Goal: Information Seeking & Learning: Learn about a topic

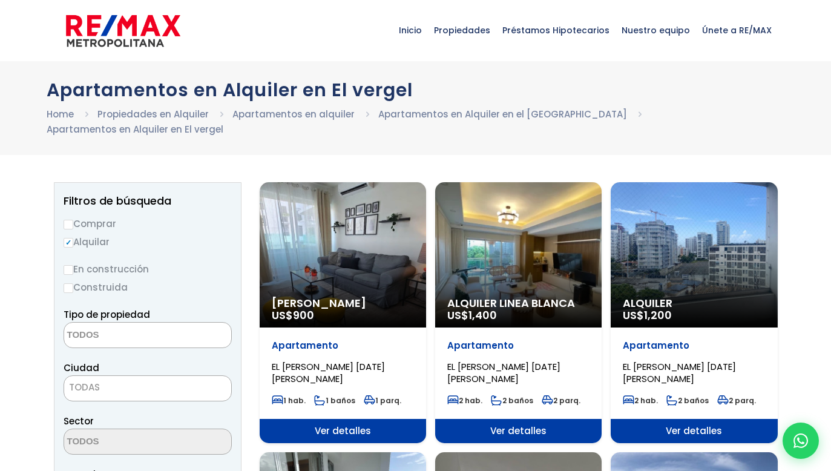
select select
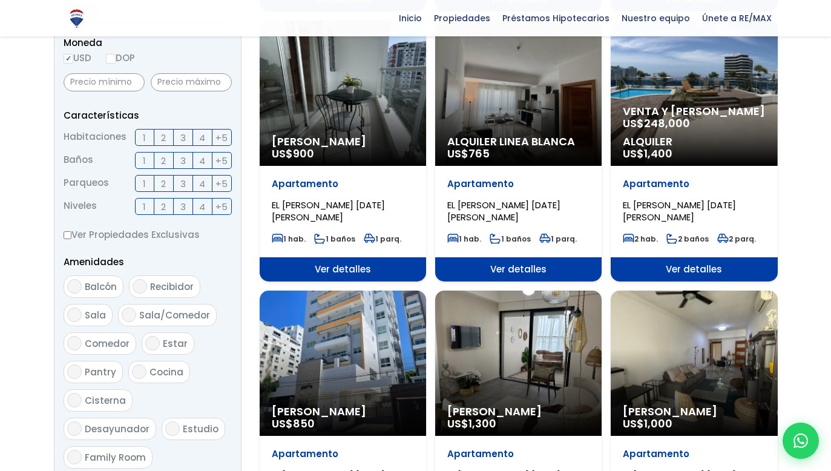
scroll to position [443, 0]
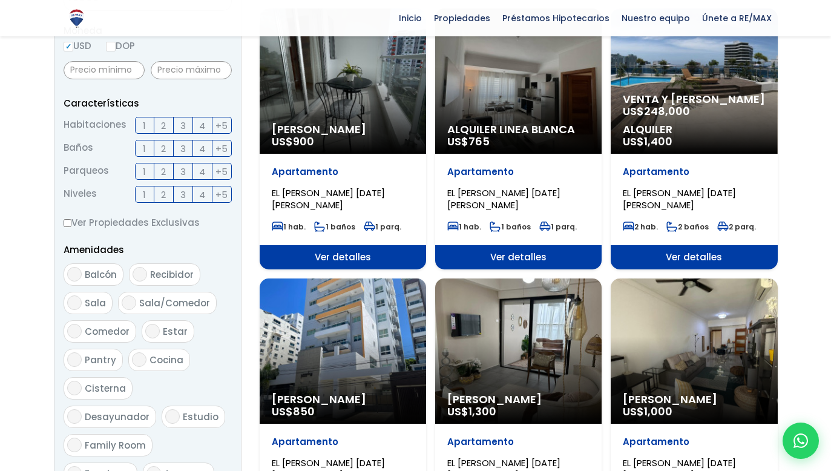
click at [323, 314] on div "Alquiler Amueblado US$ 850" at bounding box center [343, 350] width 166 height 145
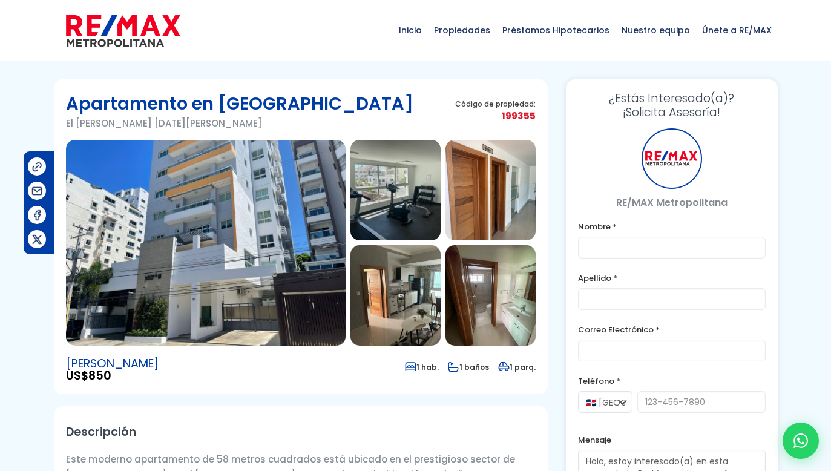
click at [236, 251] on img at bounding box center [206, 243] width 280 height 206
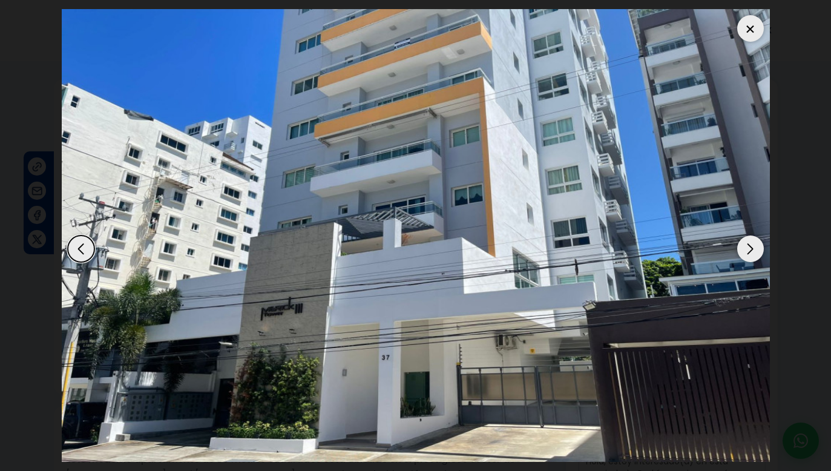
click at [756, 246] on div "Next slide" at bounding box center [750, 249] width 27 height 27
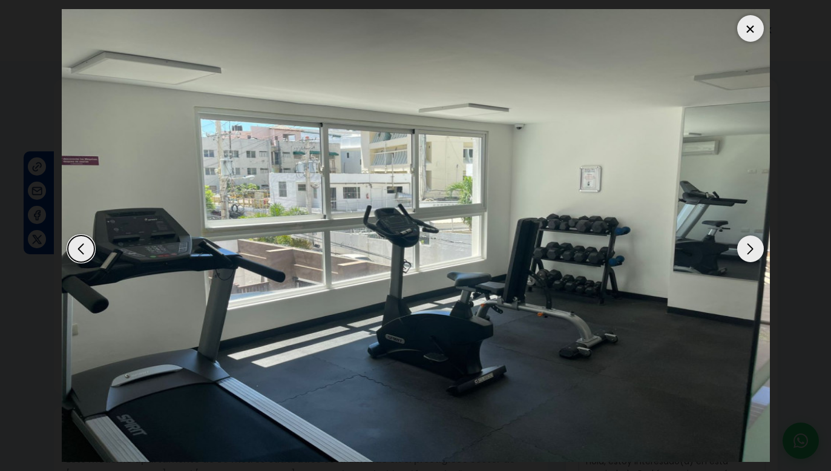
click at [756, 246] on div "Next slide" at bounding box center [750, 249] width 27 height 27
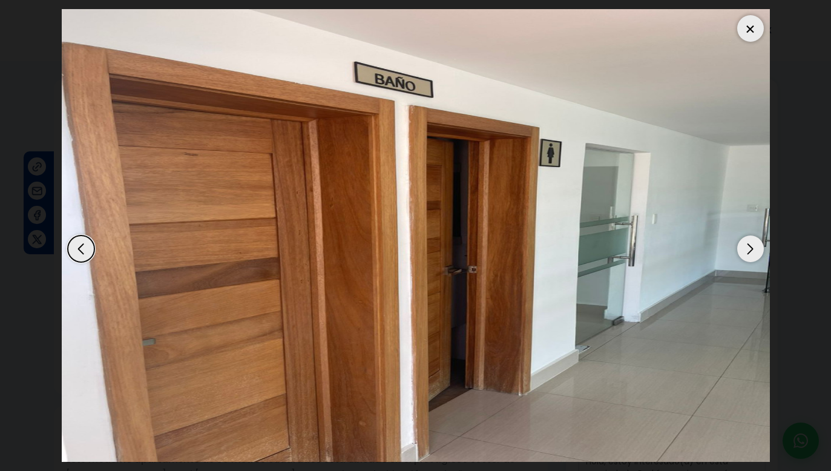
click at [756, 246] on div "Next slide" at bounding box center [750, 249] width 27 height 27
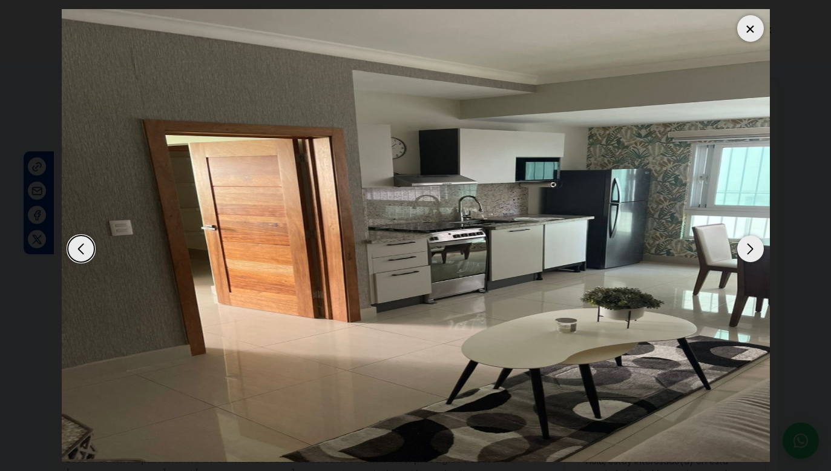
click at [756, 246] on div "Next slide" at bounding box center [750, 249] width 27 height 27
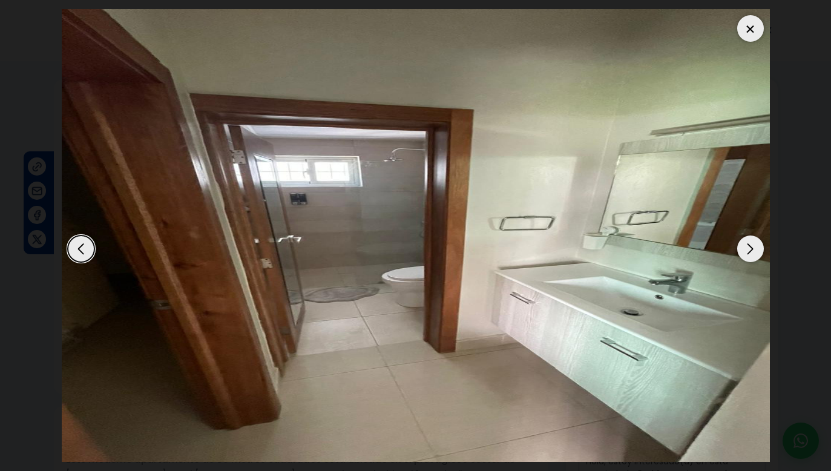
click at [756, 246] on div "Next slide" at bounding box center [750, 249] width 27 height 27
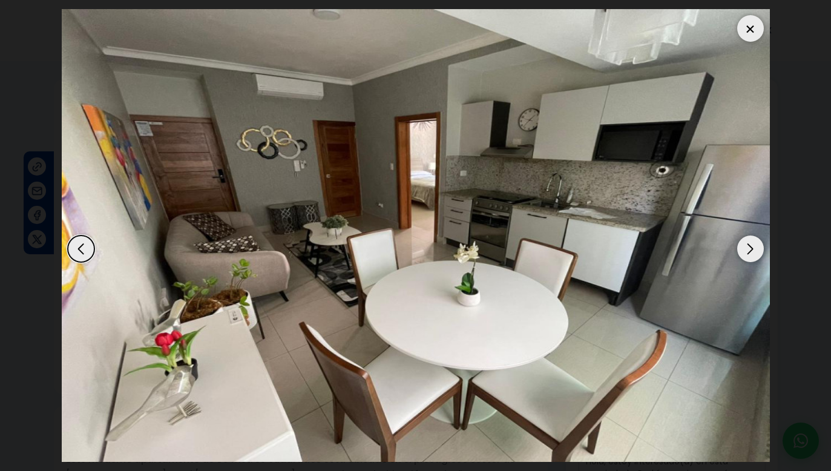
click at [756, 246] on div "Next slide" at bounding box center [750, 249] width 27 height 27
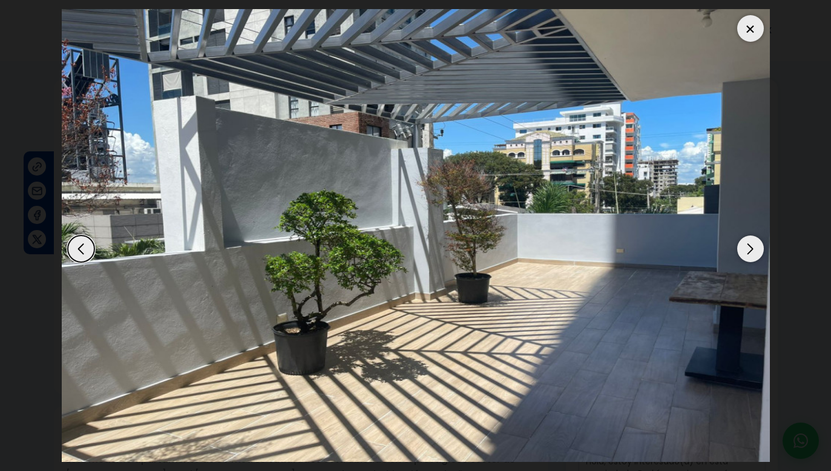
click at [756, 246] on div "Next slide" at bounding box center [750, 249] width 27 height 27
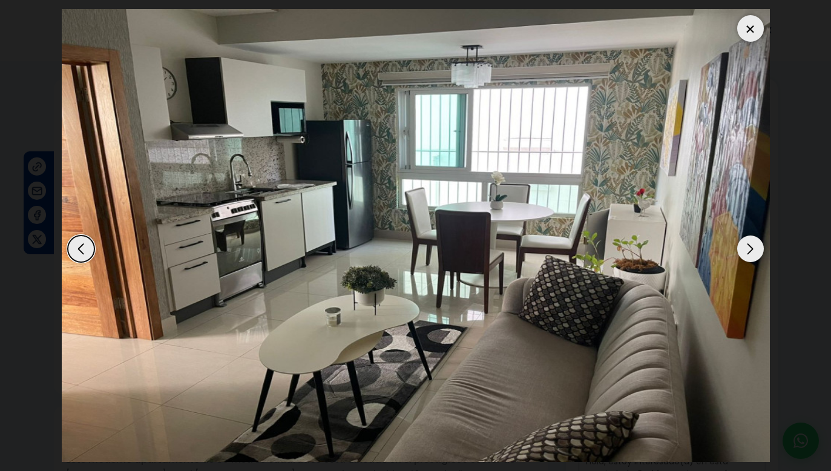
click at [756, 246] on div "Next slide" at bounding box center [750, 249] width 27 height 27
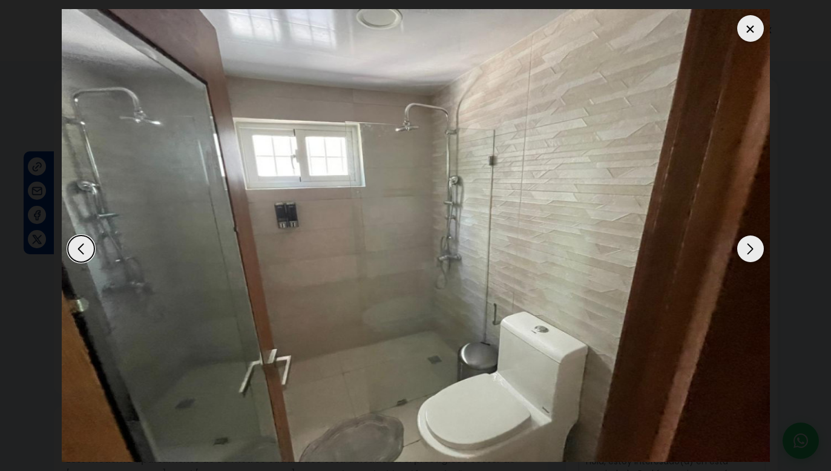
click at [756, 246] on div "Next slide" at bounding box center [750, 249] width 27 height 27
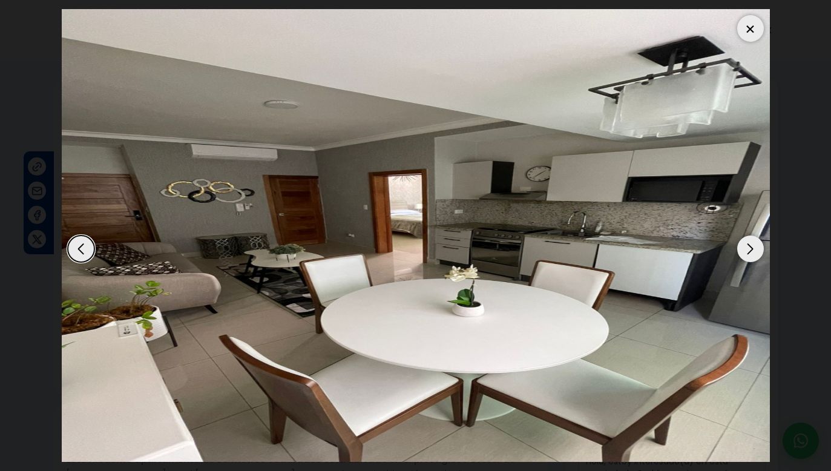
click at [756, 246] on div "Next slide" at bounding box center [750, 249] width 27 height 27
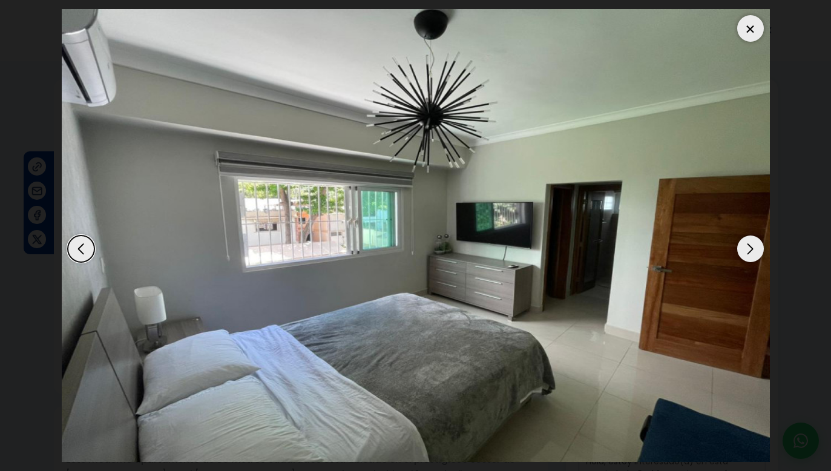
click at [756, 246] on div "Next slide" at bounding box center [750, 249] width 27 height 27
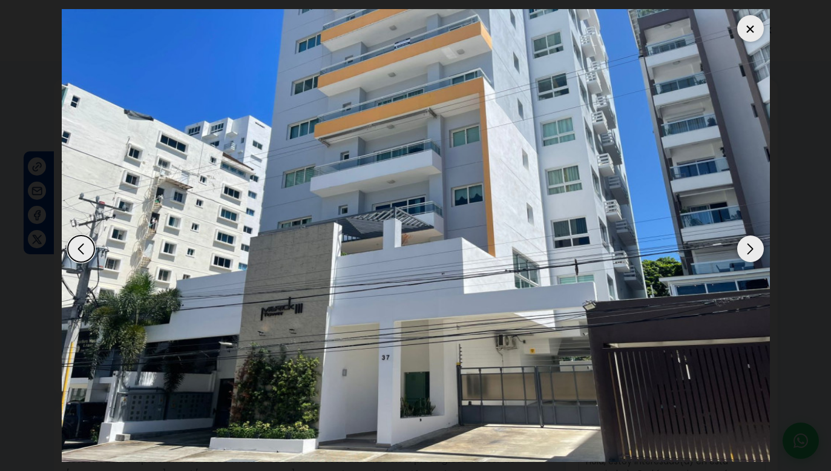
click at [756, 246] on div "Next slide" at bounding box center [750, 249] width 27 height 27
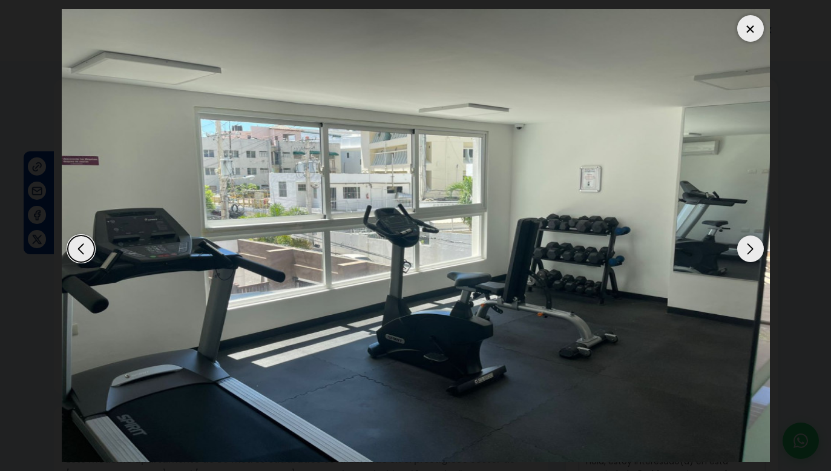
click at [747, 25] on div at bounding box center [750, 28] width 27 height 27
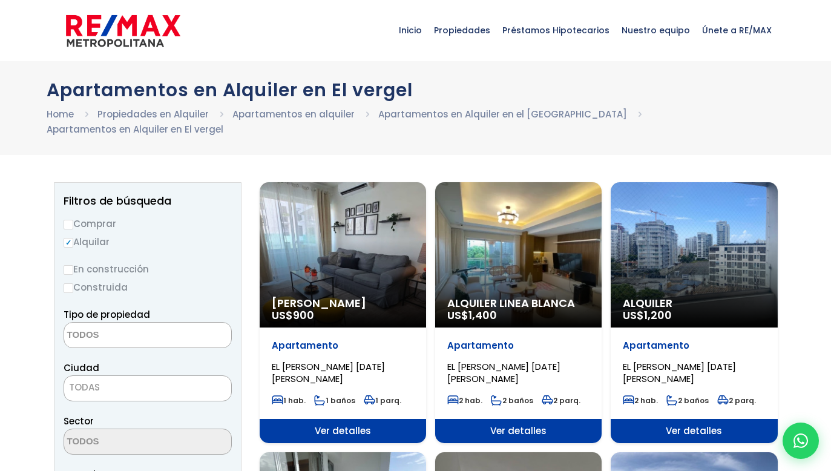
select select
click at [105, 216] on label "Comprar" at bounding box center [148, 223] width 168 height 15
click at [73, 220] on input "Comprar" at bounding box center [69, 225] width 10 height 10
radio input "true"
click at [105, 234] on label "Alquilar" at bounding box center [148, 241] width 168 height 15
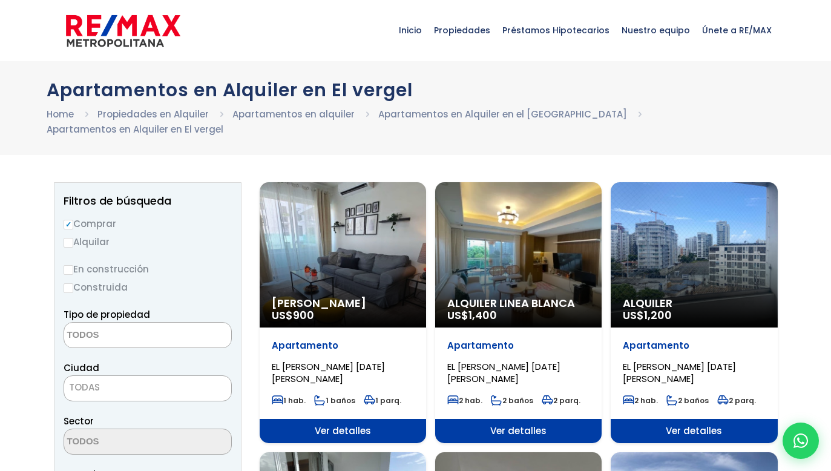
click at [73, 238] on input "Alquilar" at bounding box center [69, 243] width 10 height 10
radio input "true"
click at [109, 216] on label "Comprar" at bounding box center [148, 223] width 168 height 15
click at [73, 220] on input "Comprar" at bounding box center [69, 225] width 10 height 10
radio input "true"
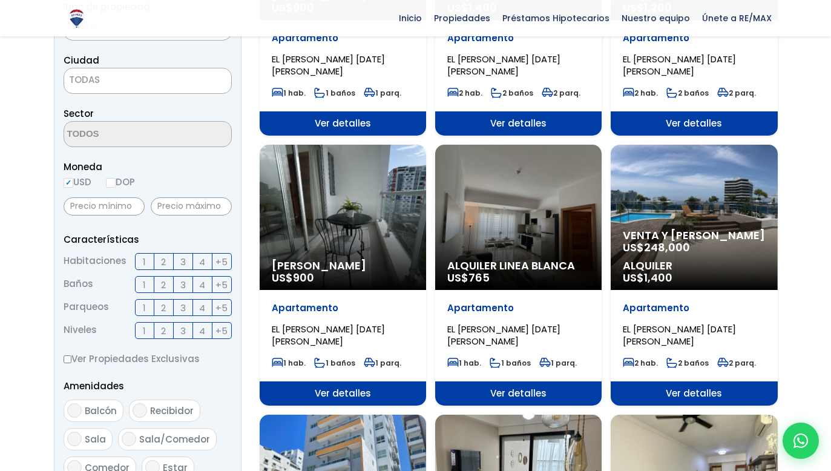
scroll to position [303, 0]
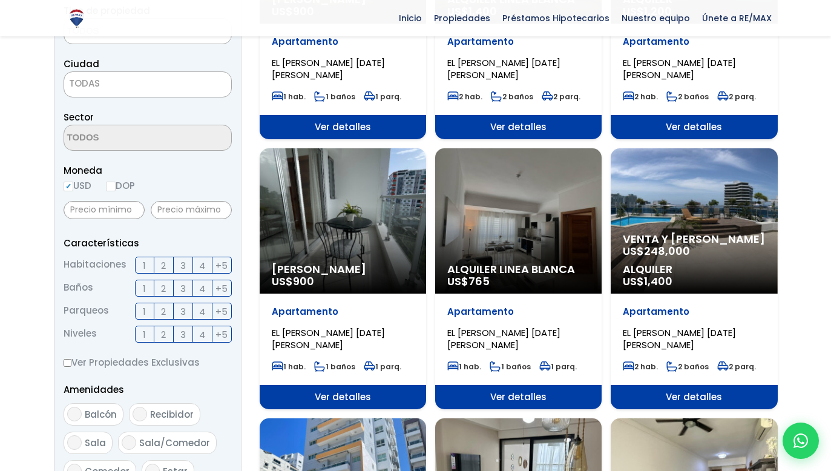
click at [522, 244] on div "Alquiler Linea Blanca US$ 765" at bounding box center [518, 220] width 166 height 145
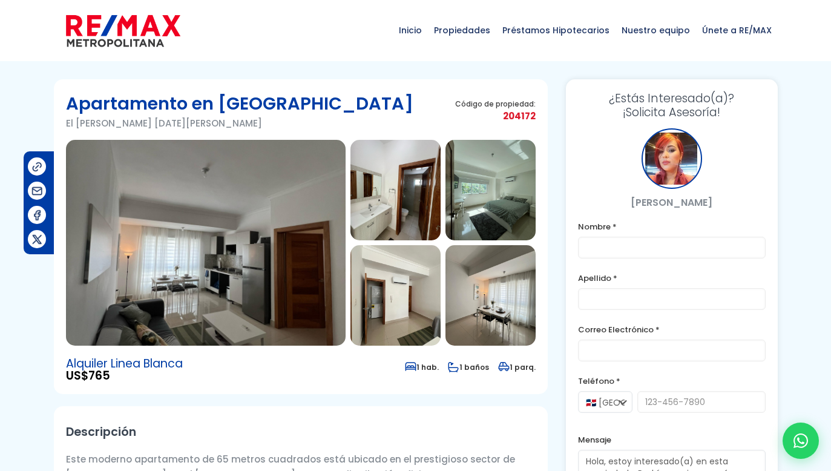
click at [304, 252] on img at bounding box center [206, 243] width 280 height 206
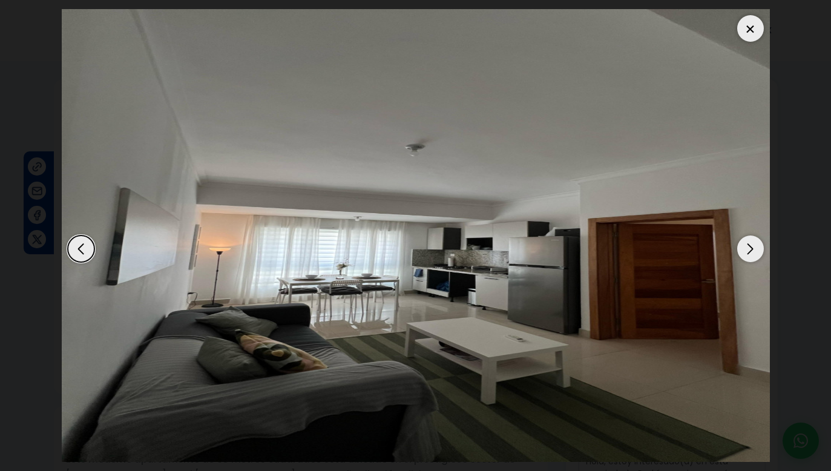
click at [750, 243] on div "Next slide" at bounding box center [750, 249] width 27 height 27
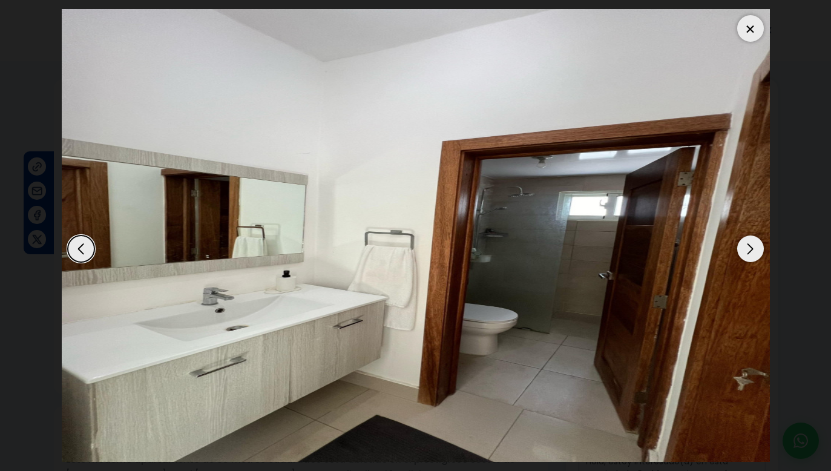
click at [750, 243] on div "Next slide" at bounding box center [750, 249] width 27 height 27
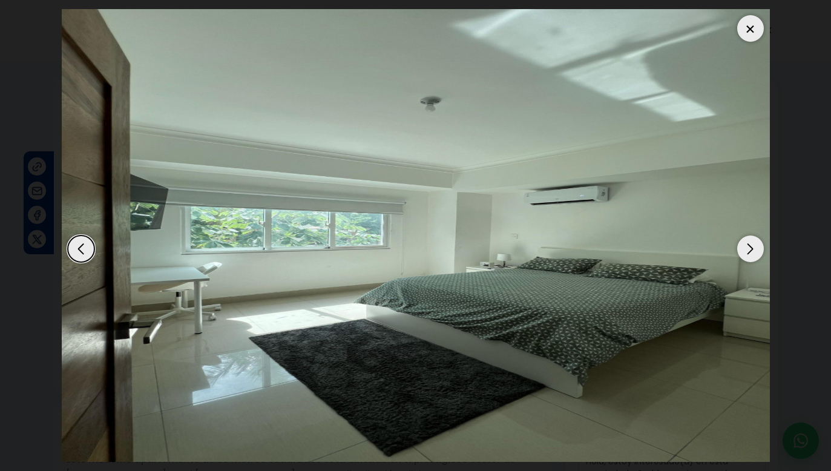
click at [750, 243] on div "Next slide" at bounding box center [750, 249] width 27 height 27
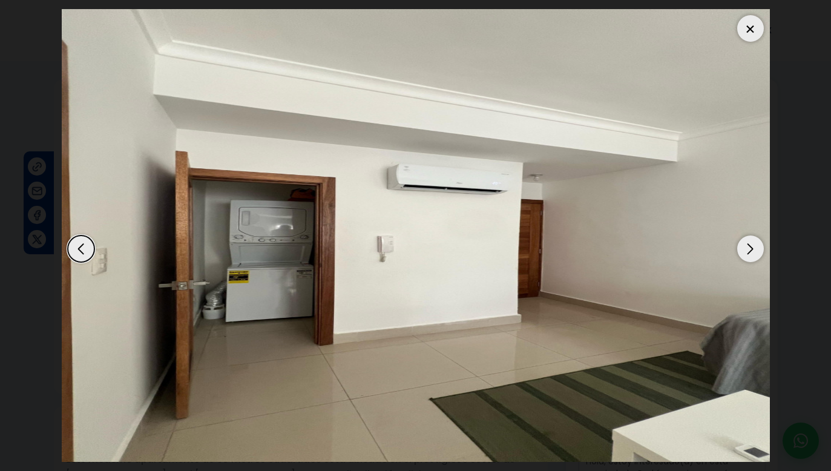
click at [750, 243] on div "Next slide" at bounding box center [750, 249] width 27 height 27
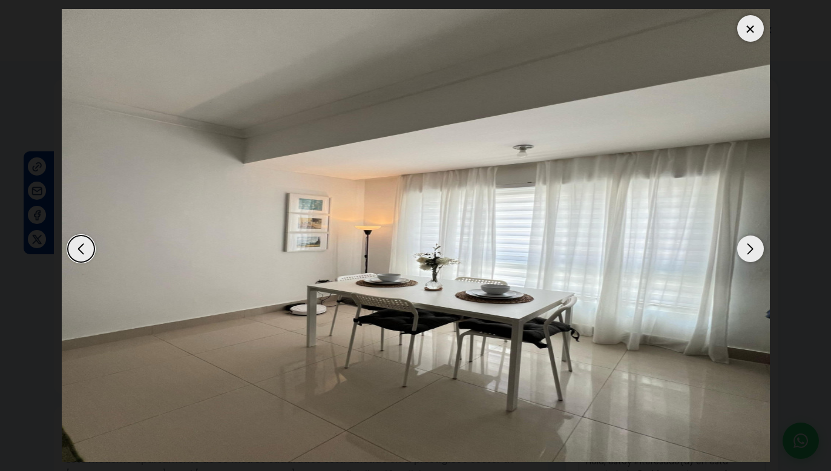
click at [750, 243] on div "Next slide" at bounding box center [750, 249] width 27 height 27
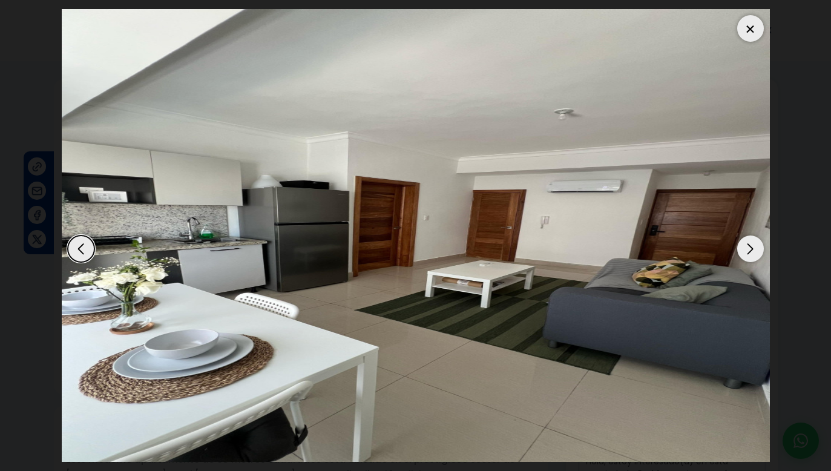
click at [750, 243] on div "Next slide" at bounding box center [750, 249] width 27 height 27
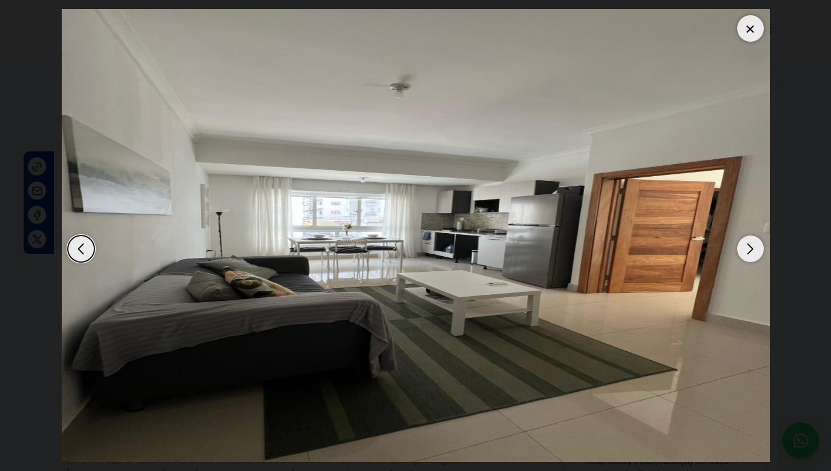
click at [750, 243] on div "Next slide" at bounding box center [750, 249] width 27 height 27
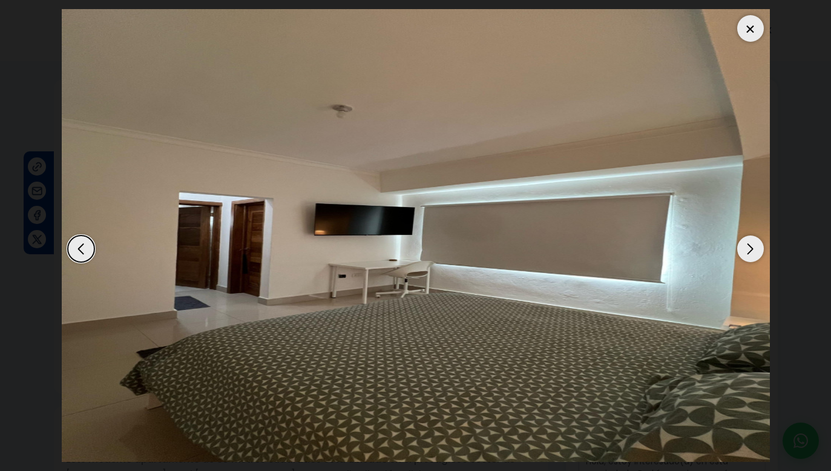
click at [750, 243] on div "Next slide" at bounding box center [750, 249] width 27 height 27
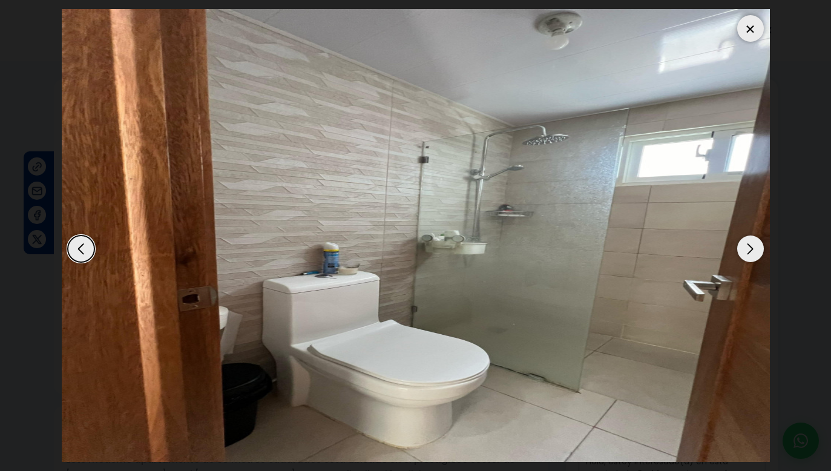
click at [750, 243] on div "Next slide" at bounding box center [750, 249] width 27 height 27
click at [753, 24] on div at bounding box center [750, 28] width 27 height 27
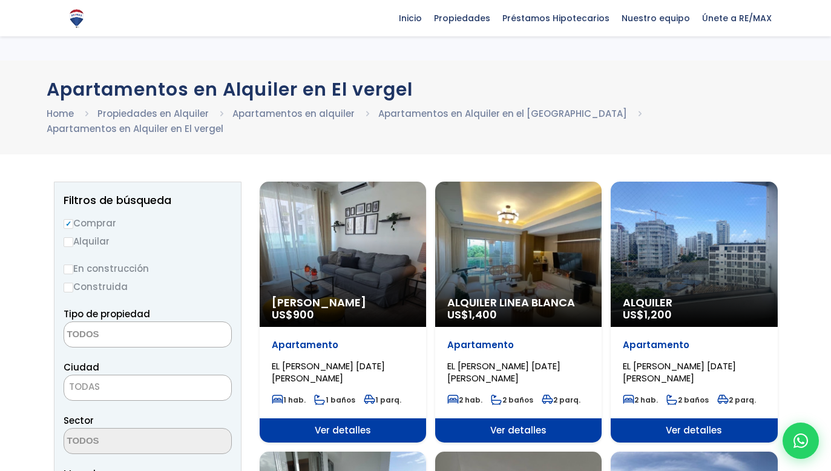
select select
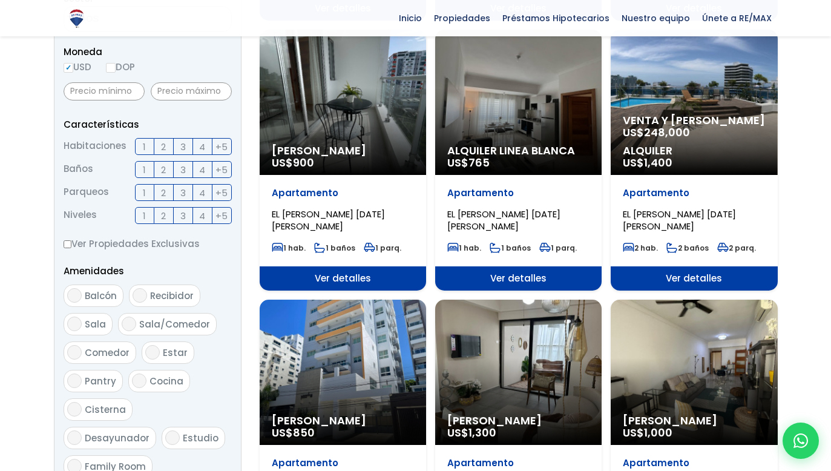
scroll to position [423, 0]
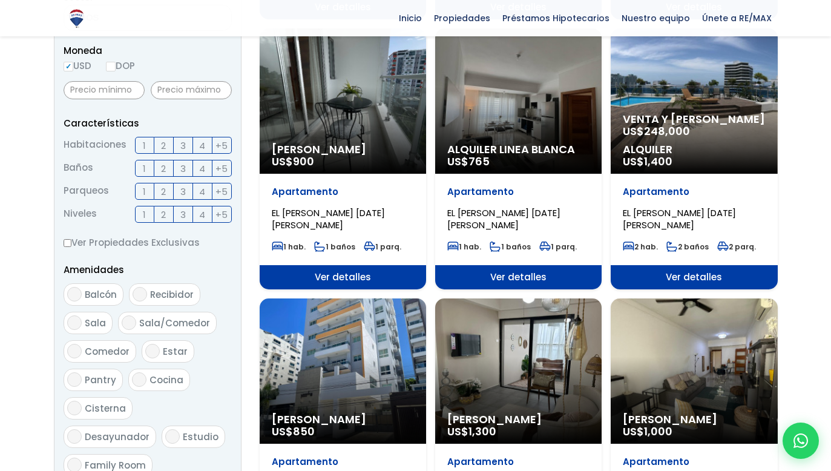
click at [708, 271] on span "Ver detalles" at bounding box center [694, 277] width 166 height 24
click at [703, 302] on div "Alquiler Amueblado US$ 1,000" at bounding box center [694, 370] width 166 height 145
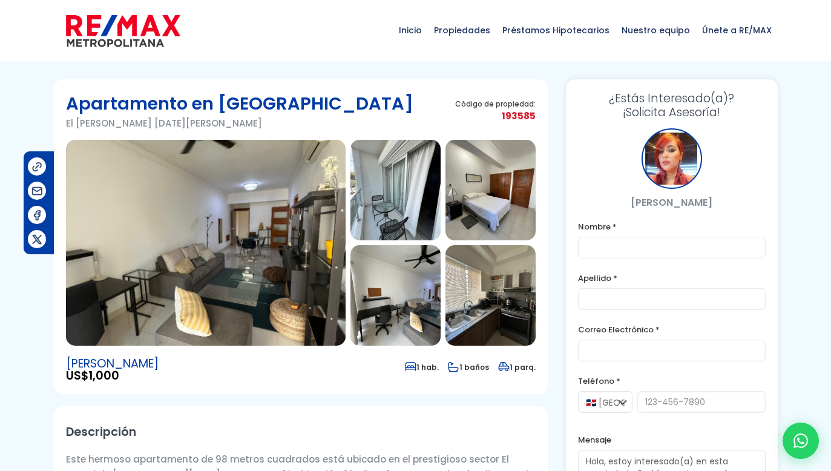
click at [335, 293] on img at bounding box center [206, 243] width 280 height 206
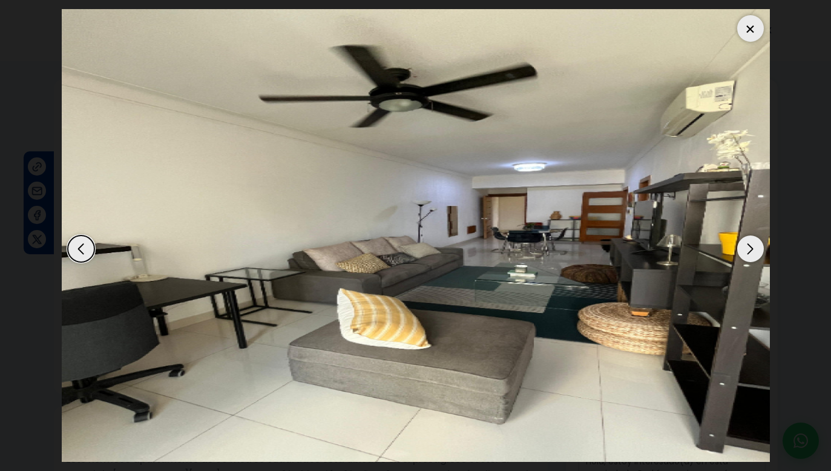
click at [753, 251] on div "Next slide" at bounding box center [750, 249] width 27 height 27
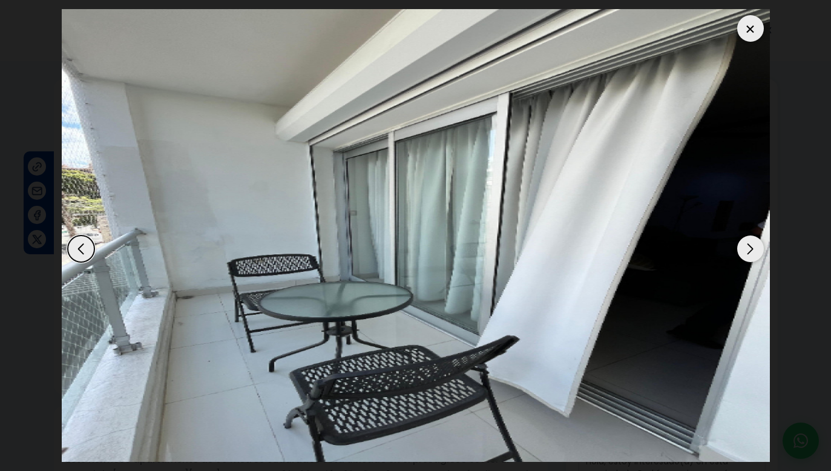
click at [753, 251] on div "Next slide" at bounding box center [750, 249] width 27 height 27
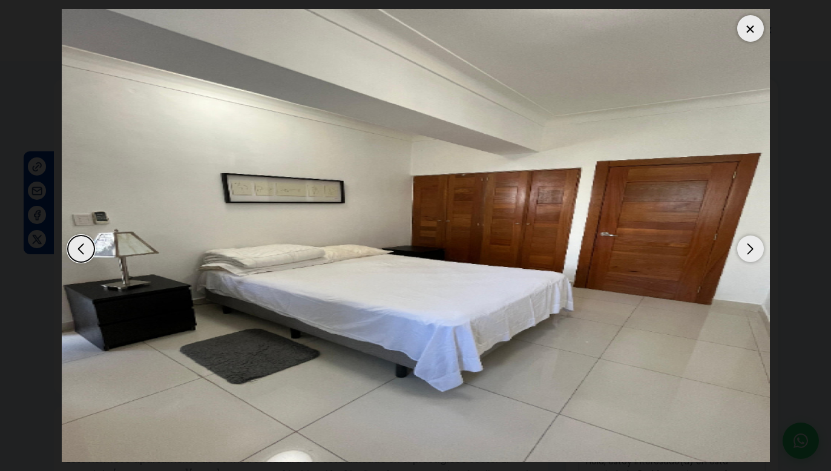
click at [753, 251] on div "Next slide" at bounding box center [750, 249] width 27 height 27
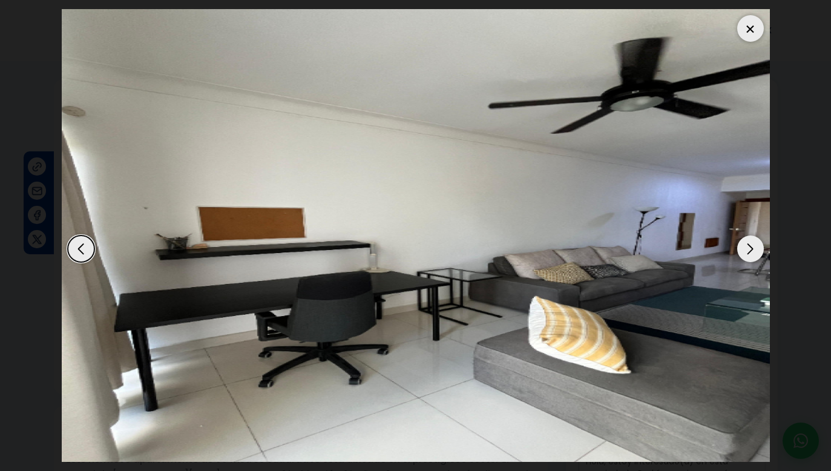
click at [753, 251] on div "Next slide" at bounding box center [750, 249] width 27 height 27
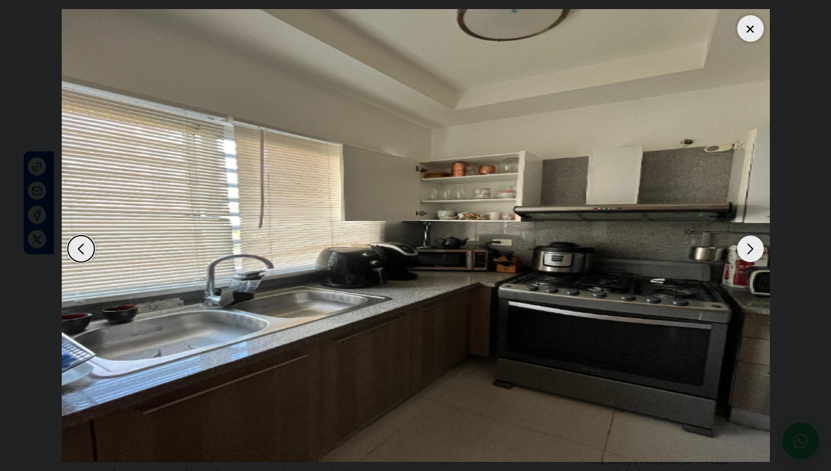
click at [753, 251] on div "Next slide" at bounding box center [750, 249] width 27 height 27
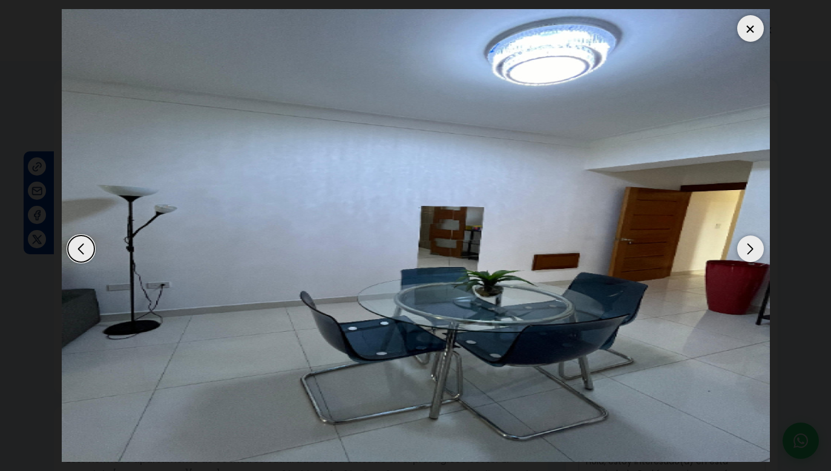
click at [753, 251] on div "Next slide" at bounding box center [750, 249] width 27 height 27
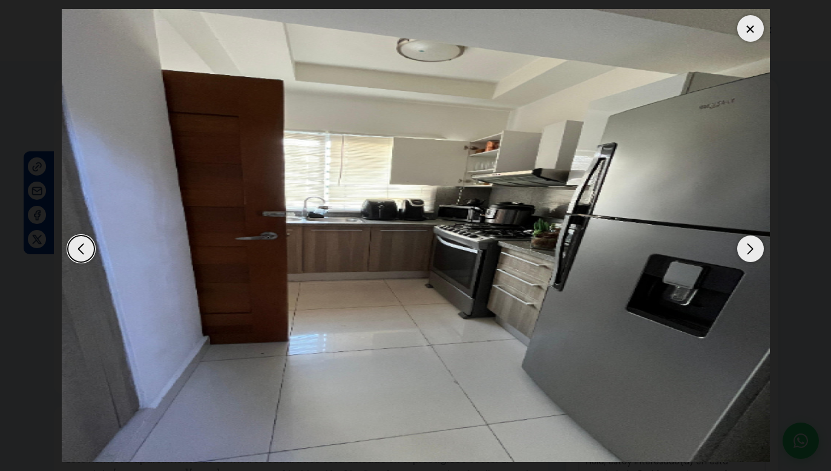
click at [753, 251] on div "Next slide" at bounding box center [750, 249] width 27 height 27
click at [756, 24] on div at bounding box center [750, 28] width 27 height 27
